Goal: Information Seeking & Learning: Learn about a topic

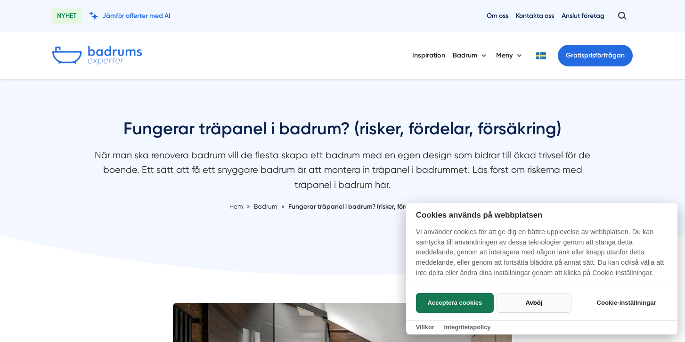
click at [551, 305] on button "Avböj" at bounding box center [534, 303] width 75 height 20
checkbox input "false"
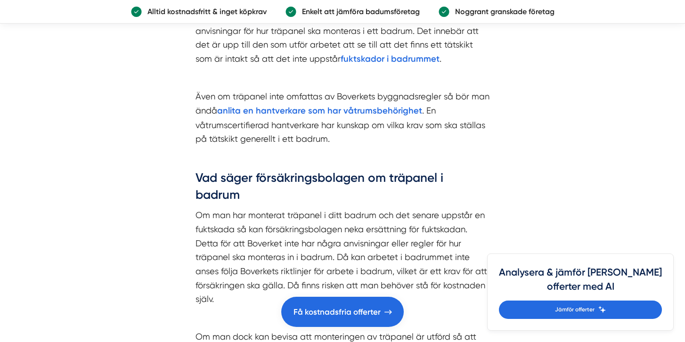
scroll to position [1718, 0]
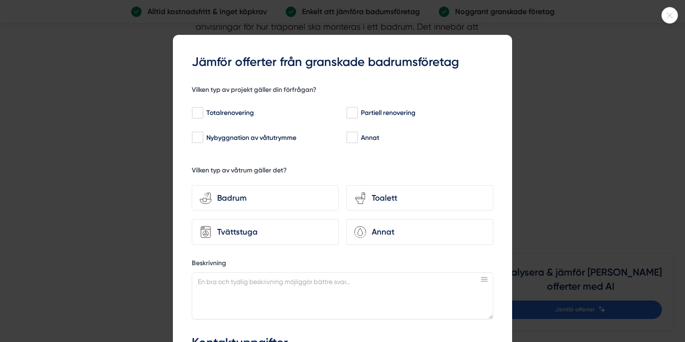
click at [668, 11] on div at bounding box center [670, 15] width 16 height 16
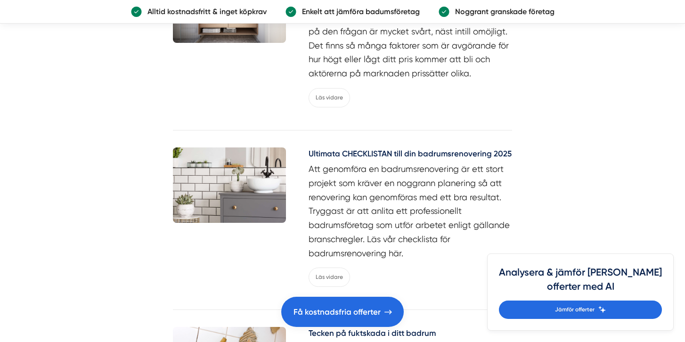
scroll to position [2396, 0]
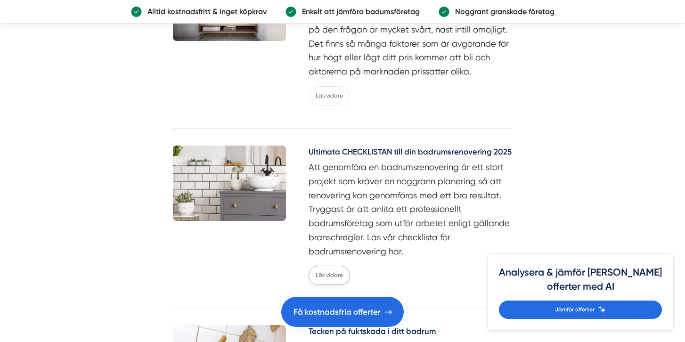
click at [332, 266] on link "Läs vidare" at bounding box center [329, 275] width 41 height 19
click at [330, 266] on link "Läs vidare" at bounding box center [329, 275] width 41 height 19
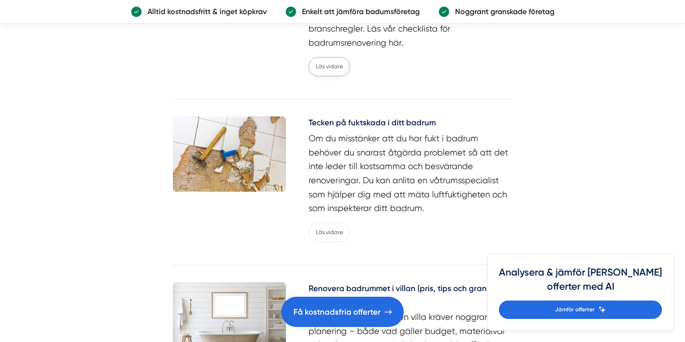
scroll to position [2609, 0]
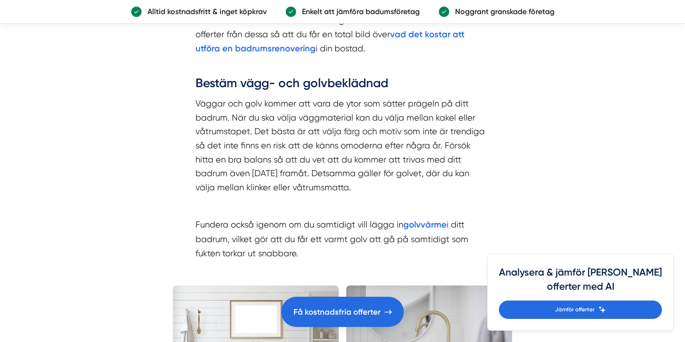
scroll to position [2381, 0]
